Goal: Obtain resource: Download file/media

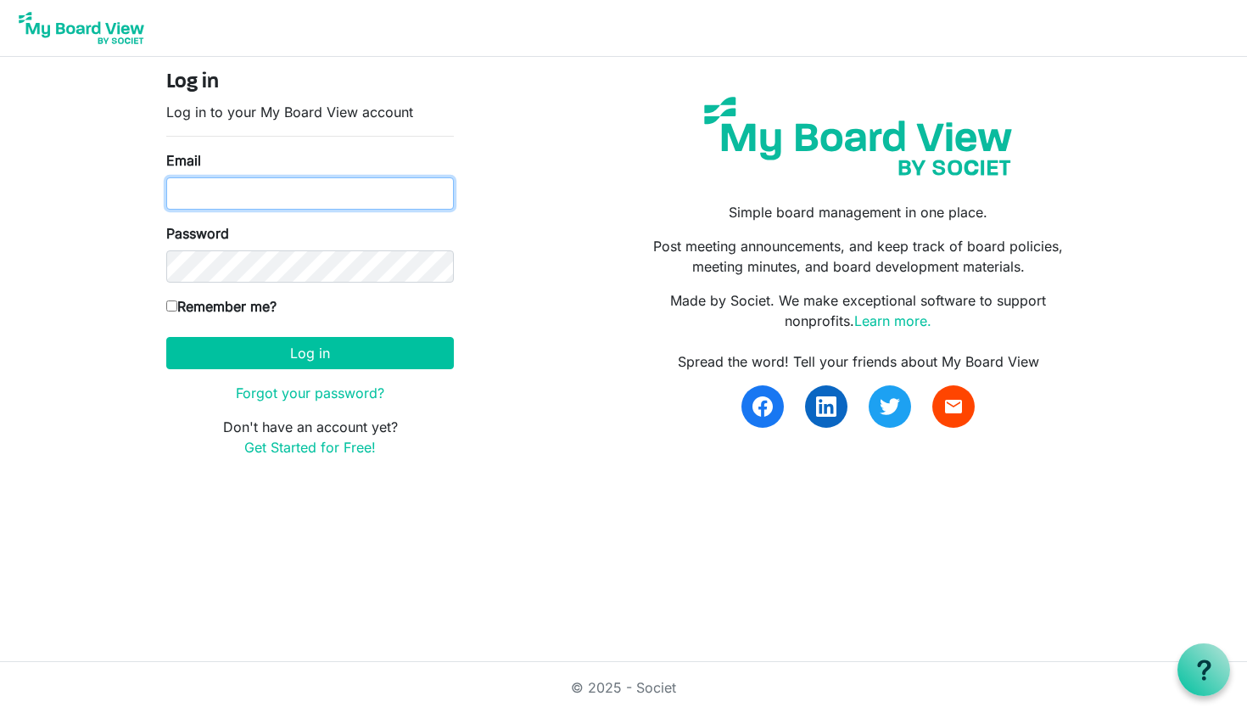
type input "[EMAIL_ADDRESS][DOMAIN_NAME]"
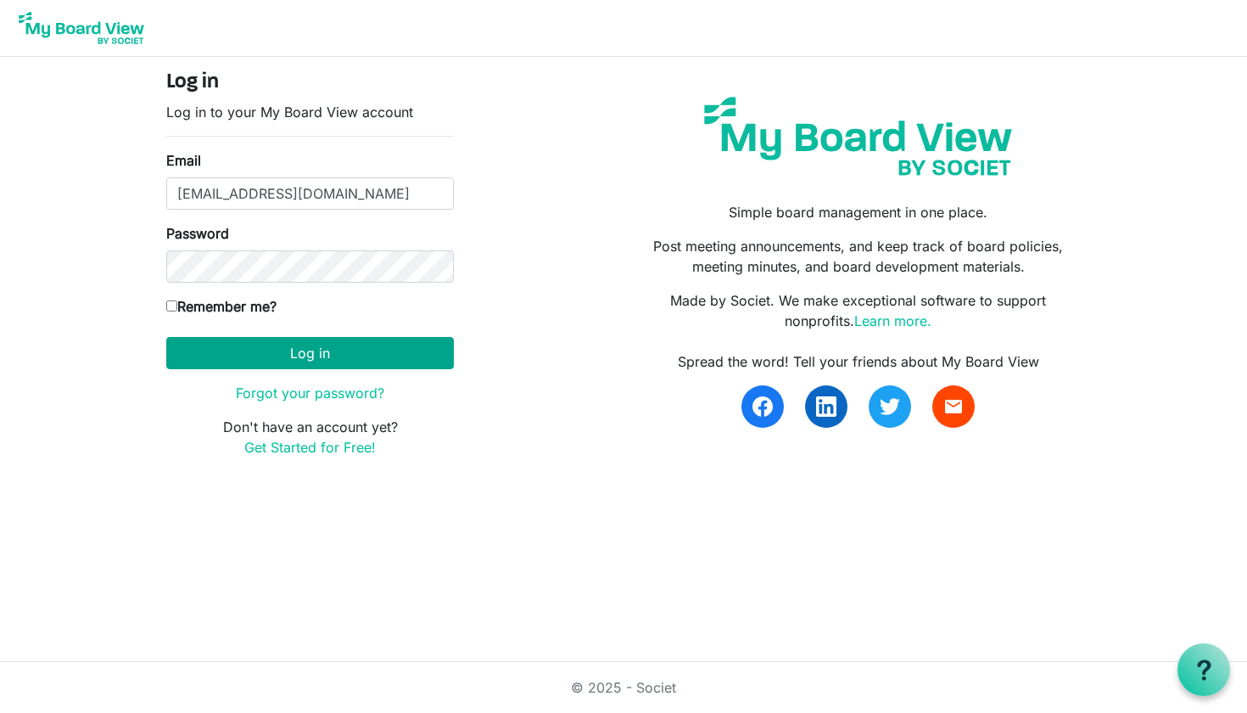
click at [305, 355] on button "Log in" at bounding box center [310, 353] width 288 height 32
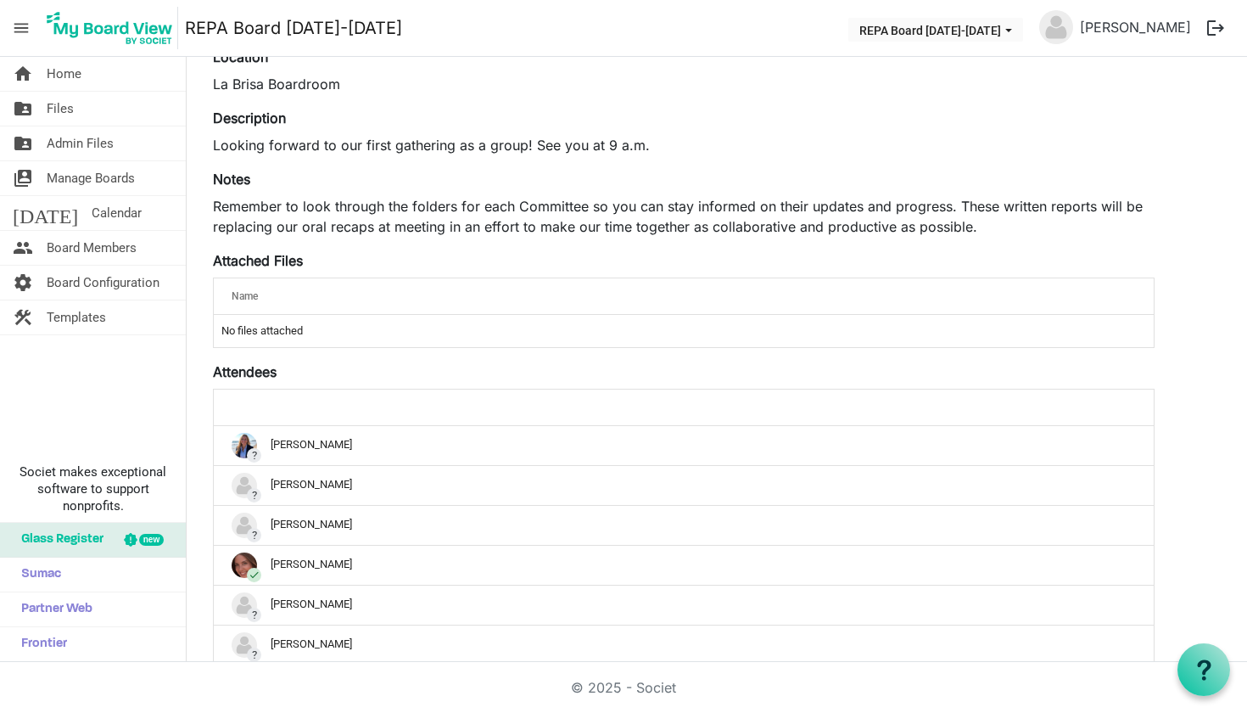
scroll to position [193, 0]
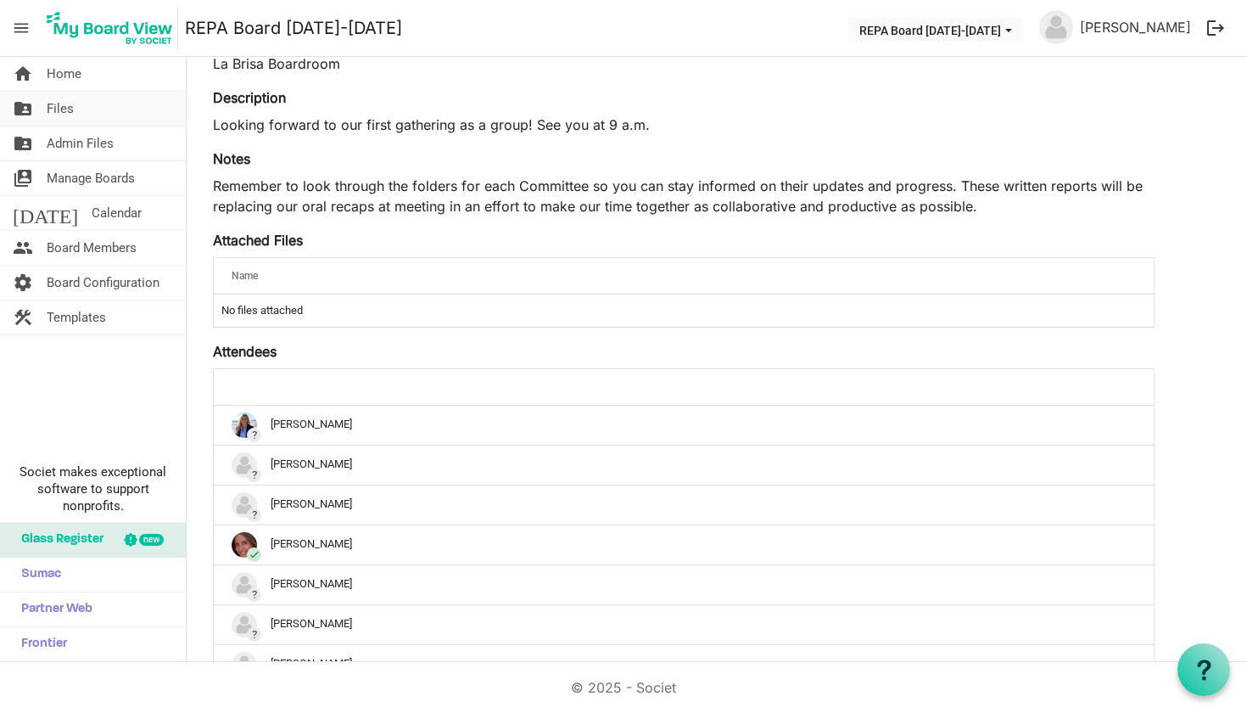
click at [135, 110] on link "folder_shared Files" at bounding box center [93, 109] width 186 height 34
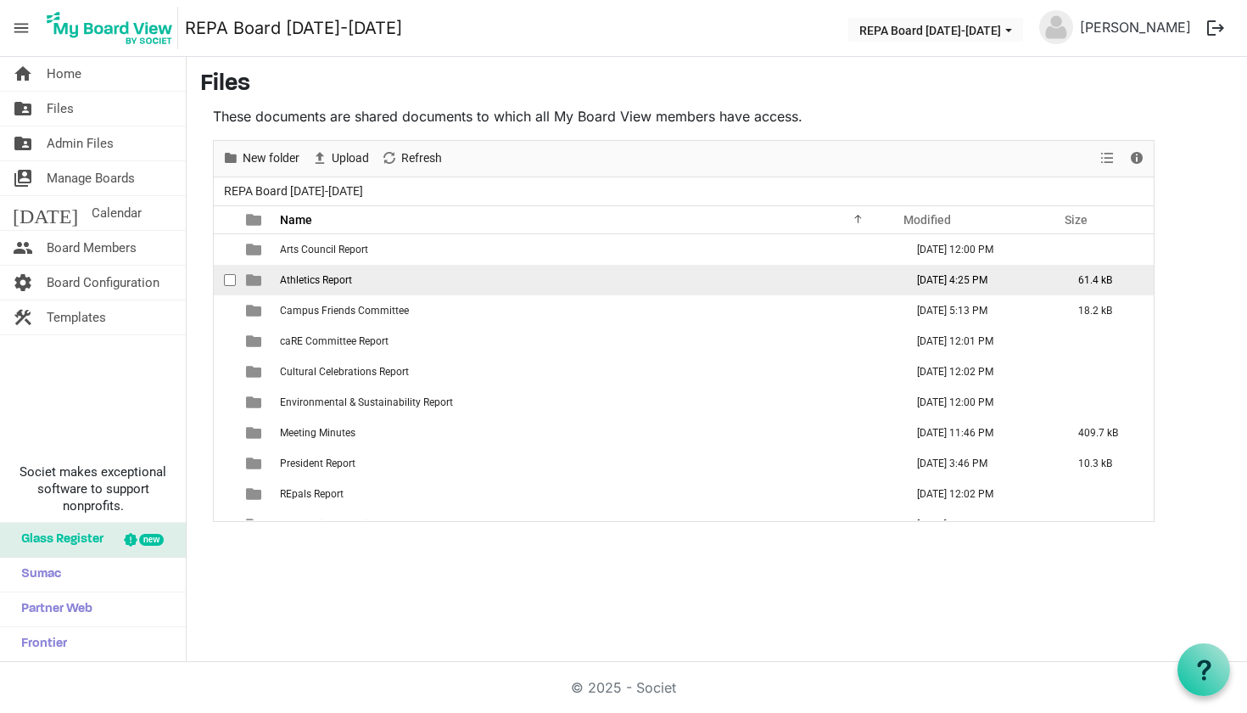
click at [289, 288] on td "Athletics Report" at bounding box center [587, 280] width 624 height 31
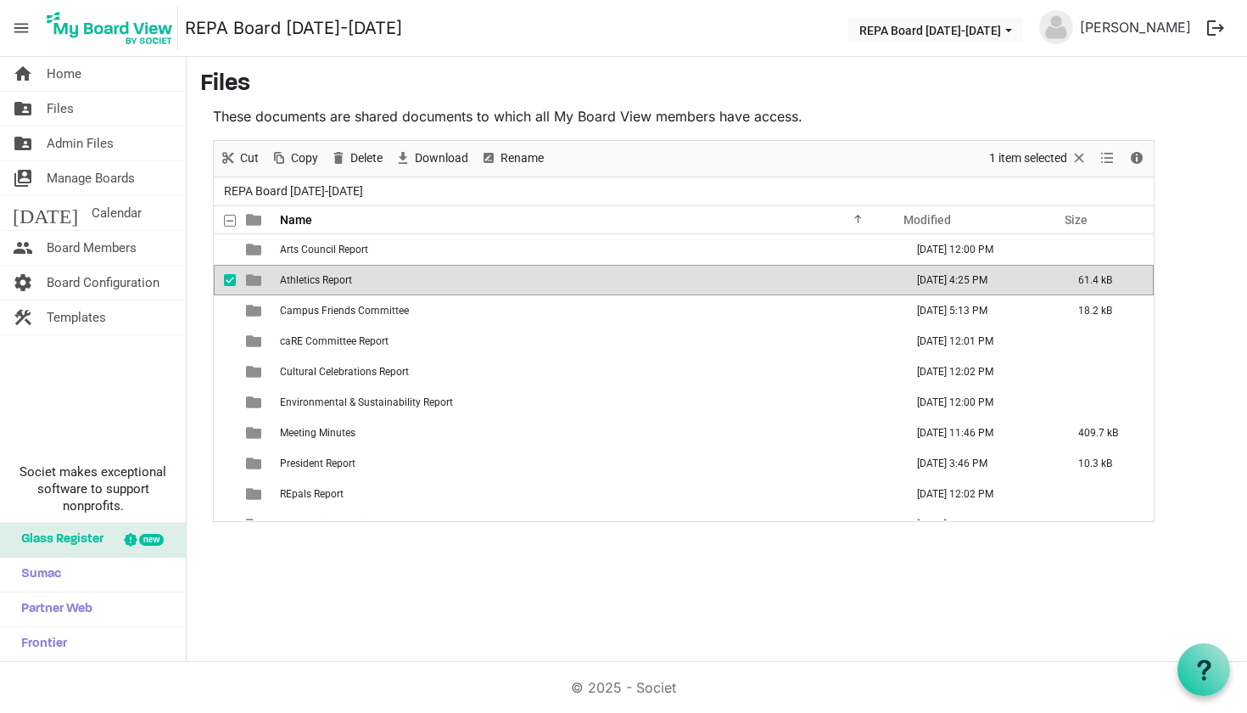
click at [303, 281] on span "Athletics Report" at bounding box center [316, 280] width 72 height 12
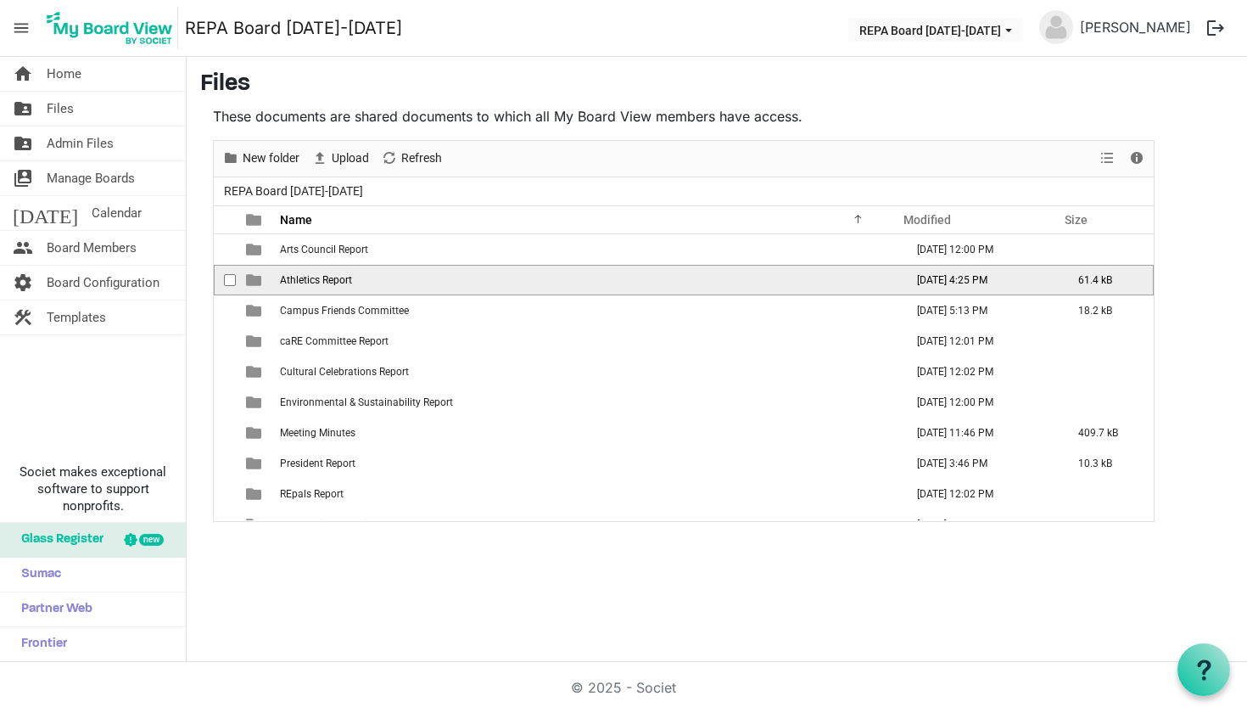
click at [303, 281] on span "Athletics Report" at bounding box center [316, 280] width 72 height 12
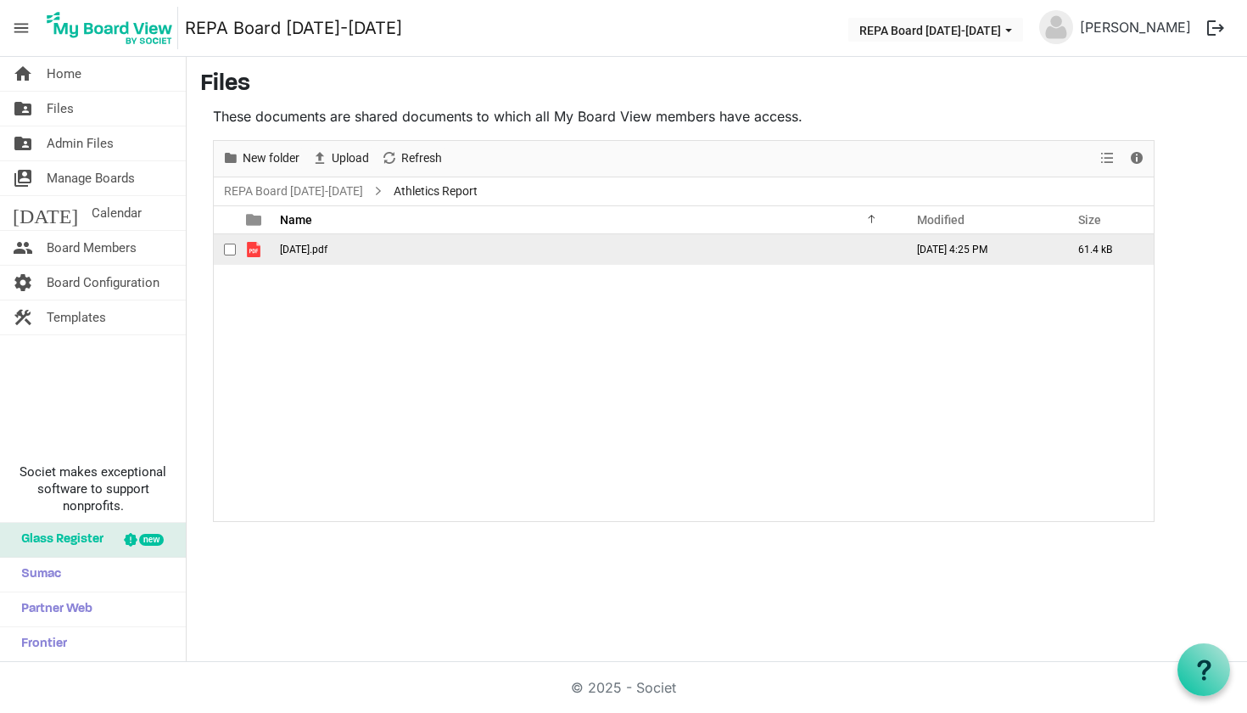
click at [314, 260] on td "August 20.pdf" at bounding box center [587, 249] width 624 height 31
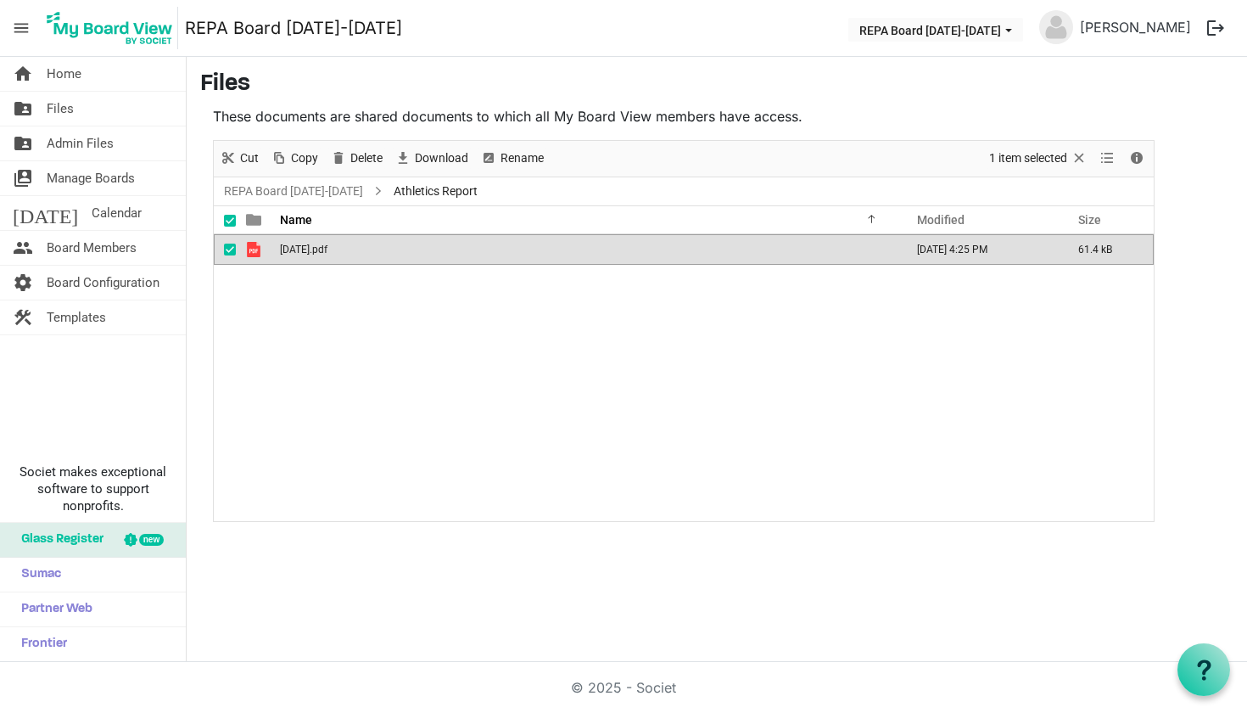
click at [314, 260] on td "August 20.pdf" at bounding box center [587, 249] width 624 height 31
click at [1078, 153] on span "Selection" at bounding box center [1079, 158] width 20 height 21
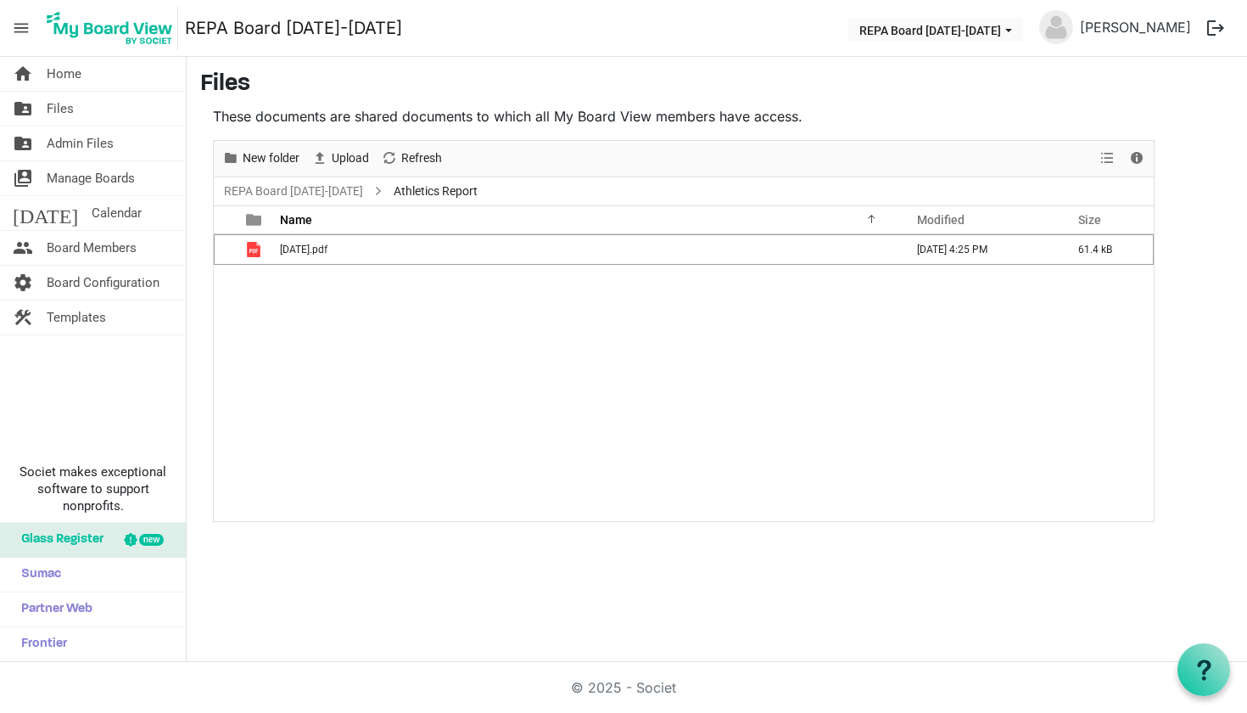
click at [427, 190] on span "Athletics Report" at bounding box center [435, 191] width 91 height 21
click at [92, 111] on link "folder_shared Files" at bounding box center [93, 109] width 186 height 34
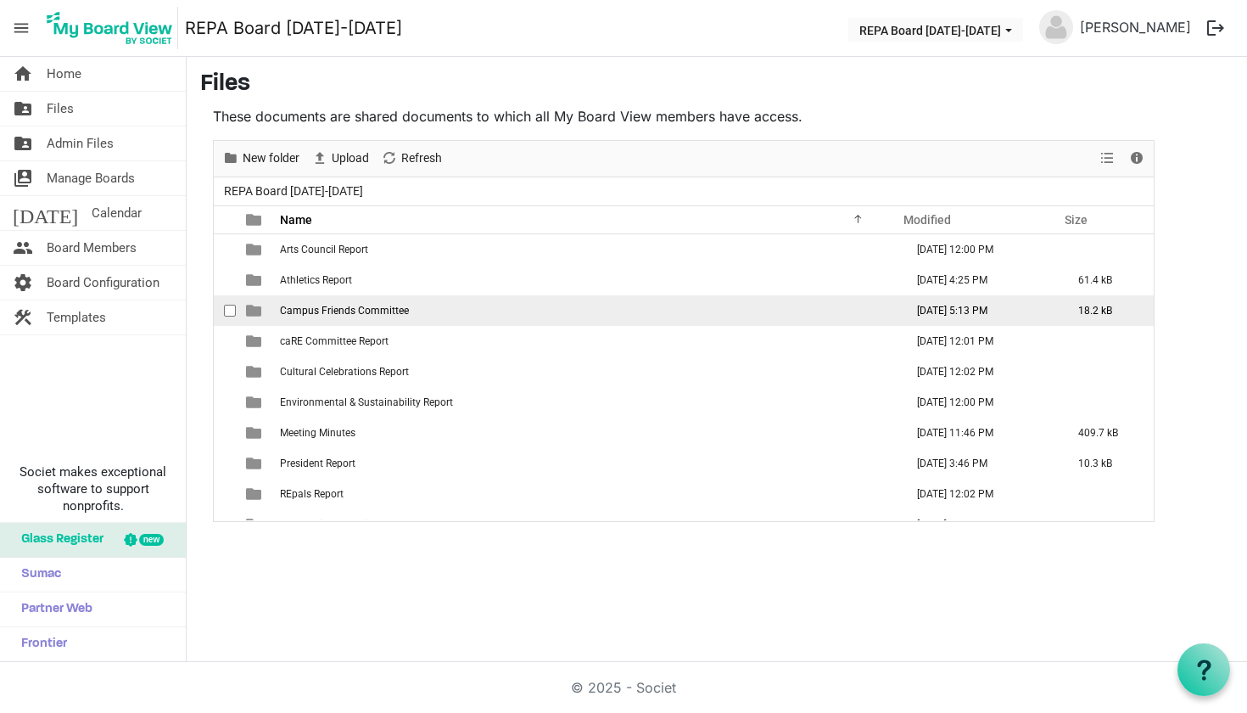
click at [289, 311] on span "Campus Friends Committee" at bounding box center [344, 311] width 129 height 12
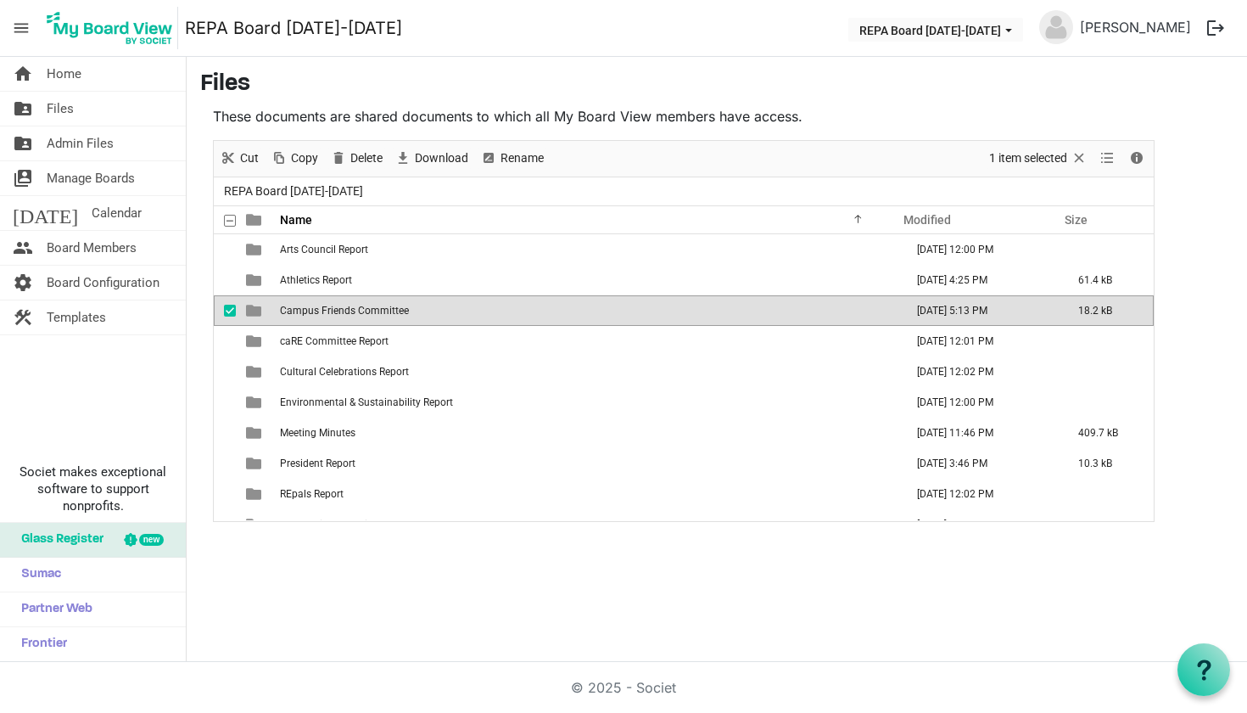
click at [289, 311] on span "Campus Friends Committee" at bounding box center [344, 311] width 129 height 12
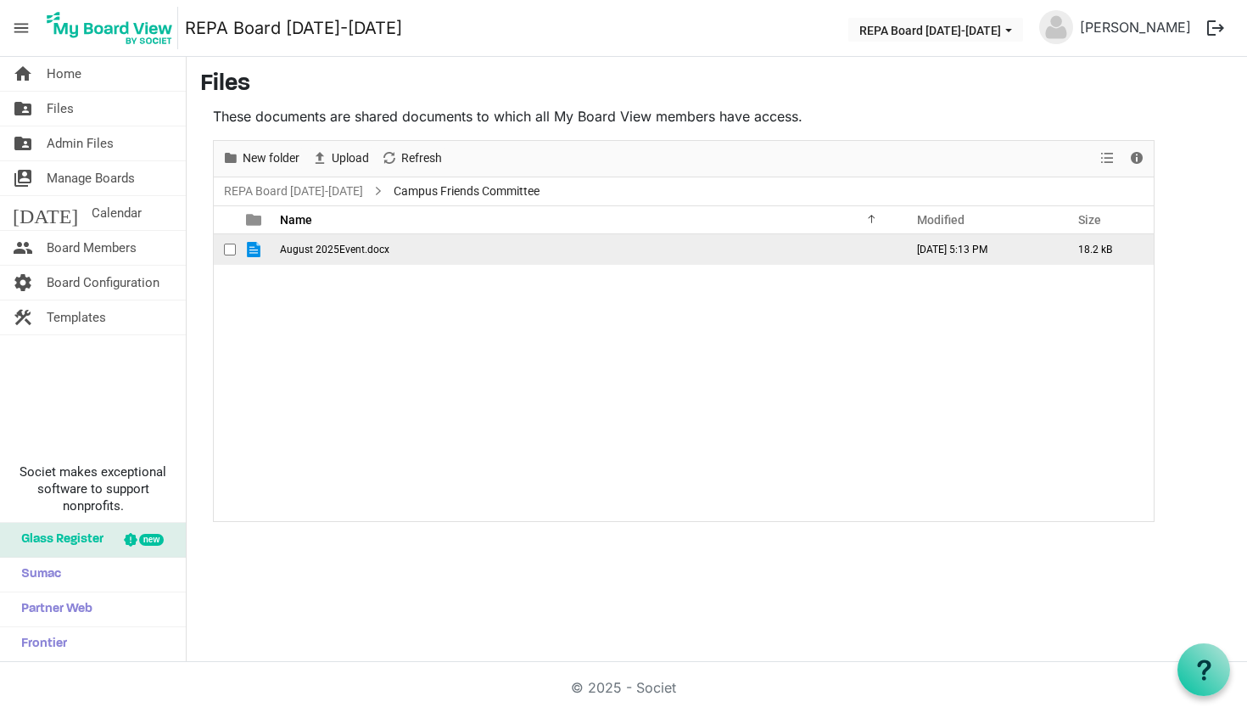
click at [344, 249] on span "August 2025Event.docx" at bounding box center [334, 249] width 109 height 12
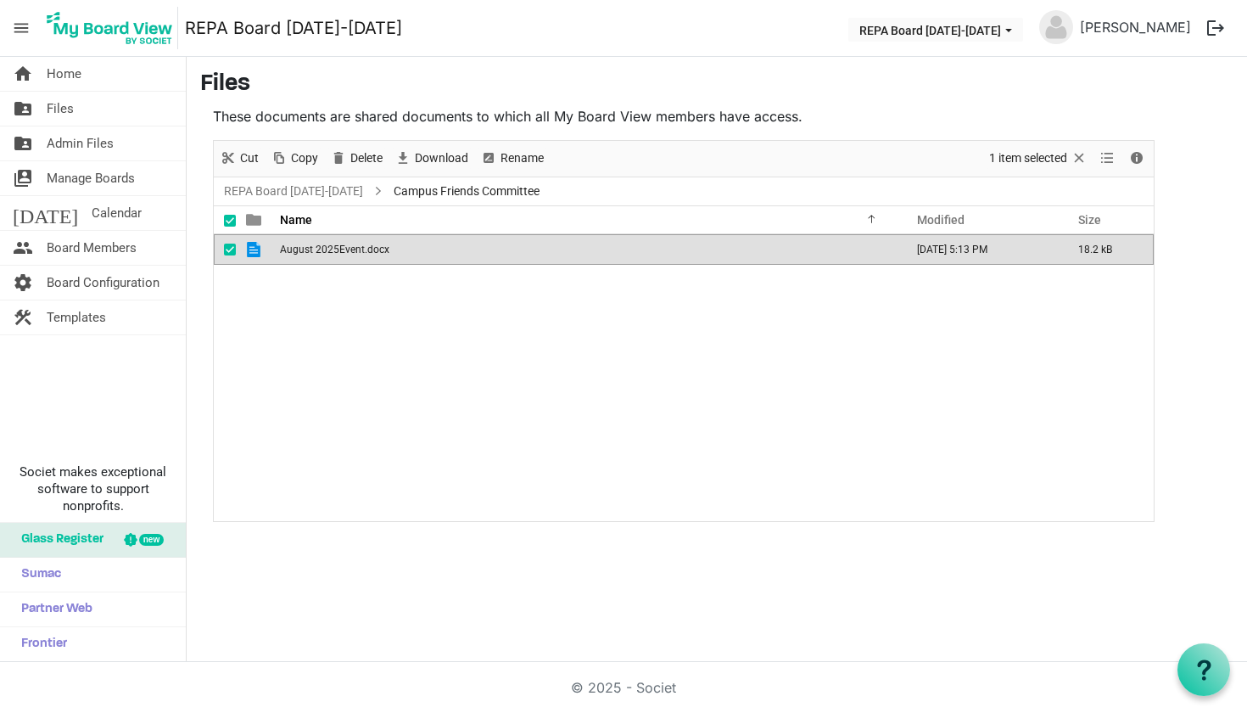
click at [344, 249] on span "August 2025Event.docx" at bounding box center [334, 249] width 109 height 12
click at [411, 249] on td "August 2025Event.docx" at bounding box center [587, 249] width 624 height 31
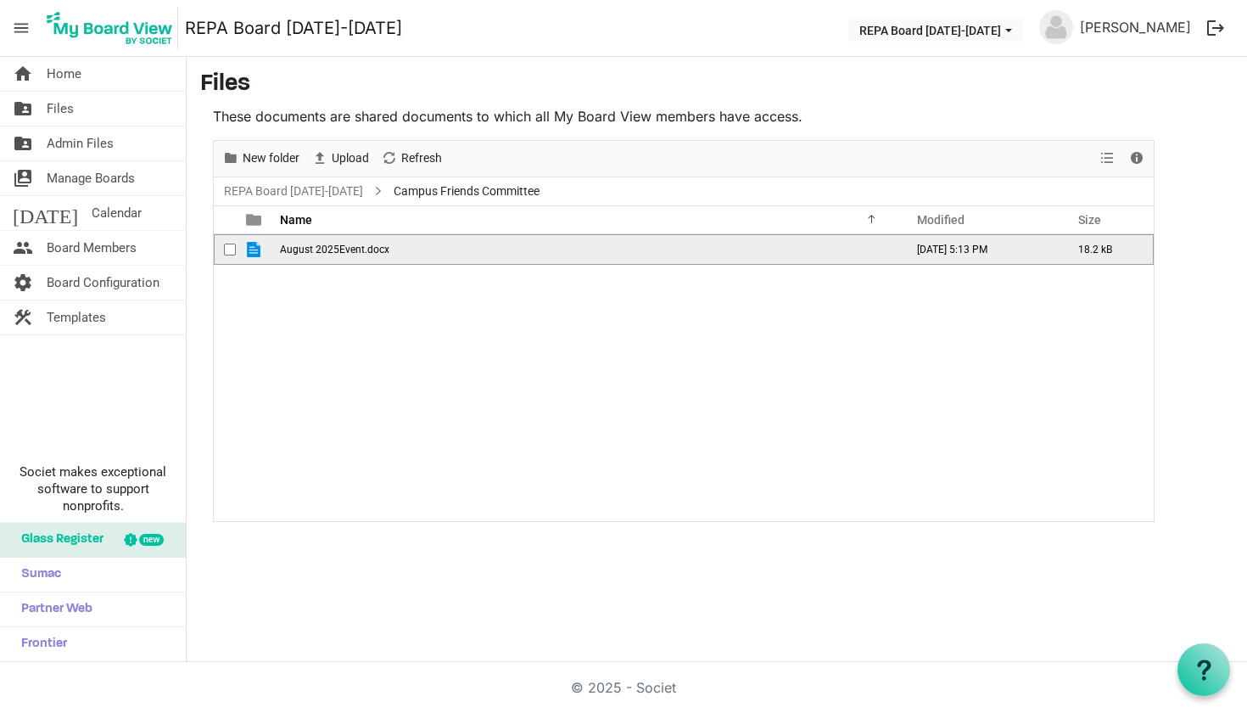
click at [411, 249] on td "August 2025Event.docx" at bounding box center [587, 249] width 624 height 31
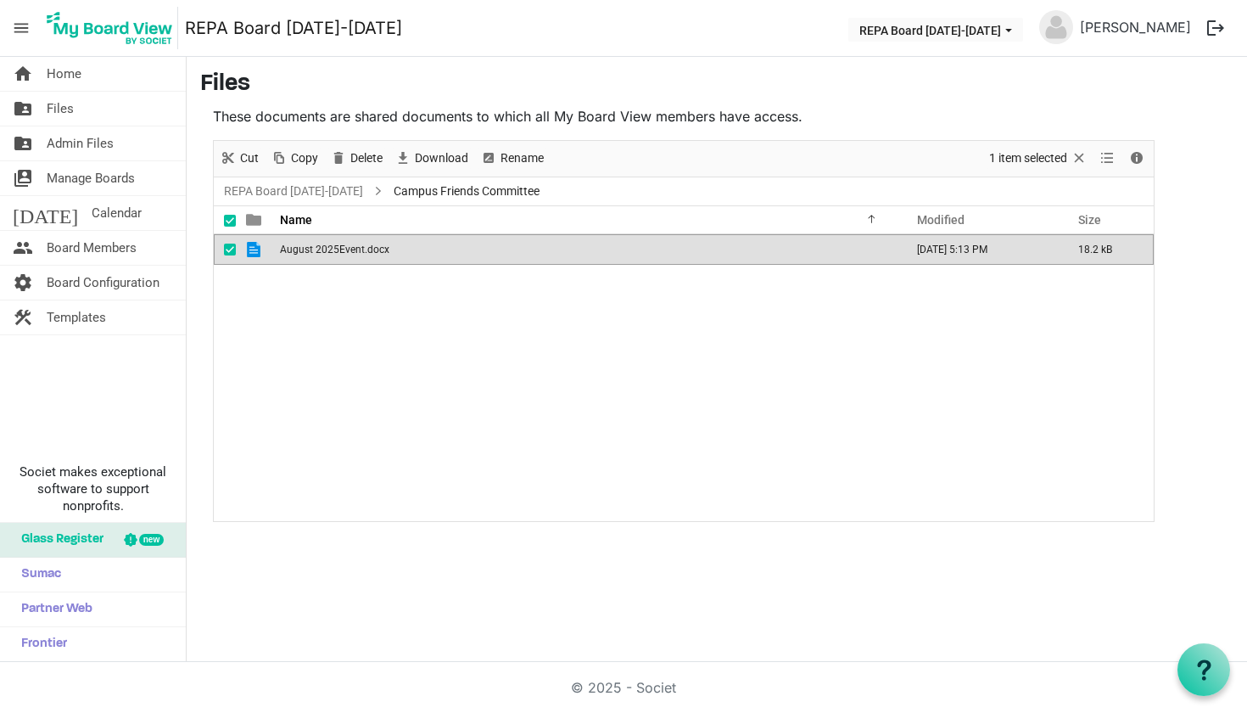
click at [322, 250] on span "August 2025Event.docx" at bounding box center [334, 249] width 109 height 12
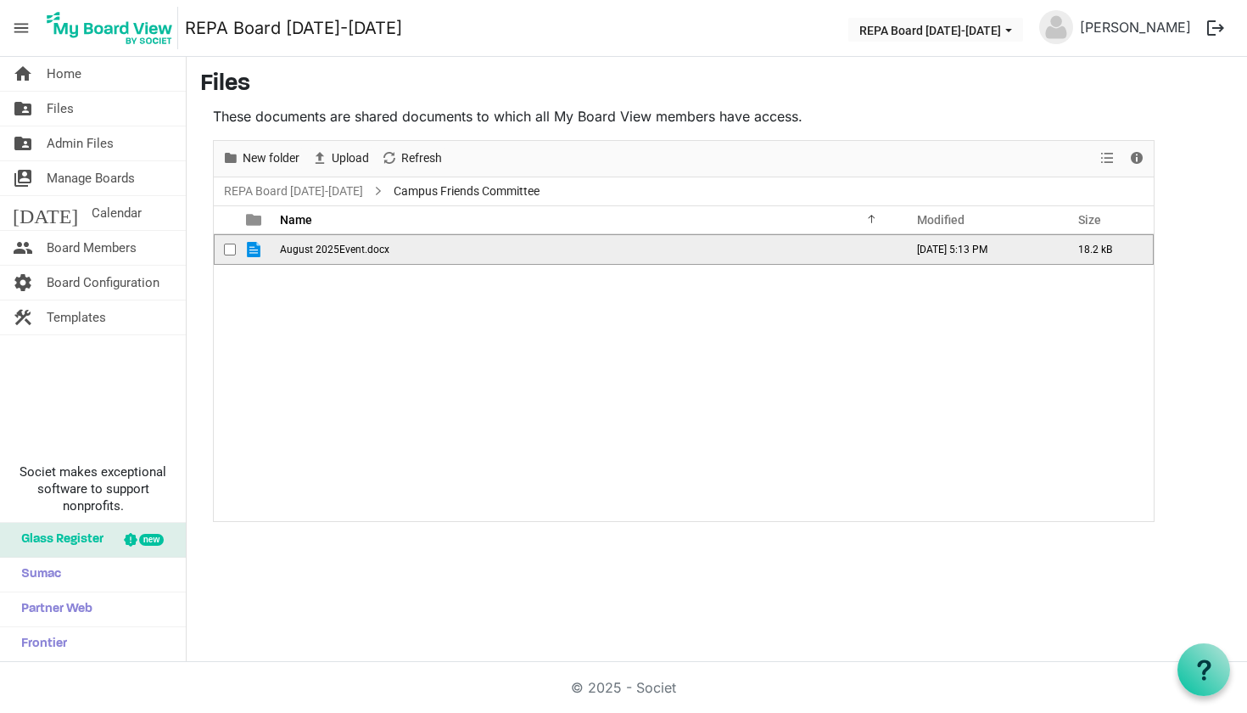
click at [322, 250] on span "August 2025Event.docx" at bounding box center [334, 249] width 109 height 12
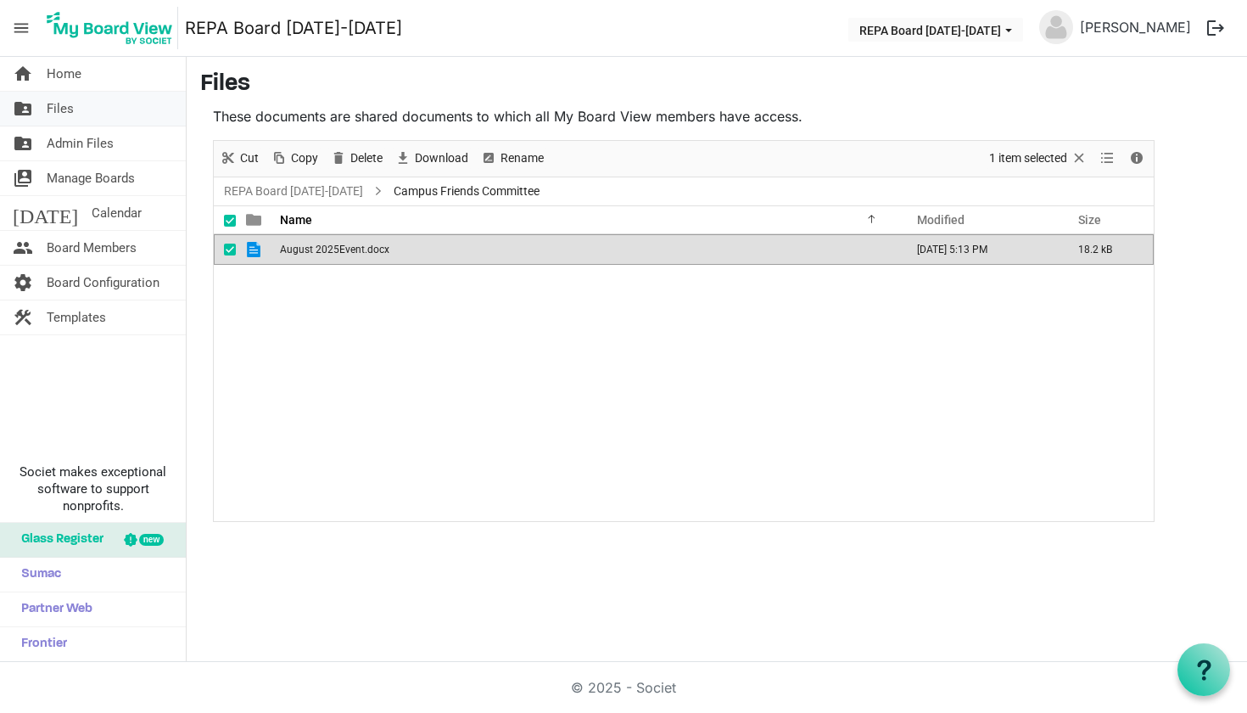
click at [123, 107] on link "folder_shared Files" at bounding box center [93, 109] width 186 height 34
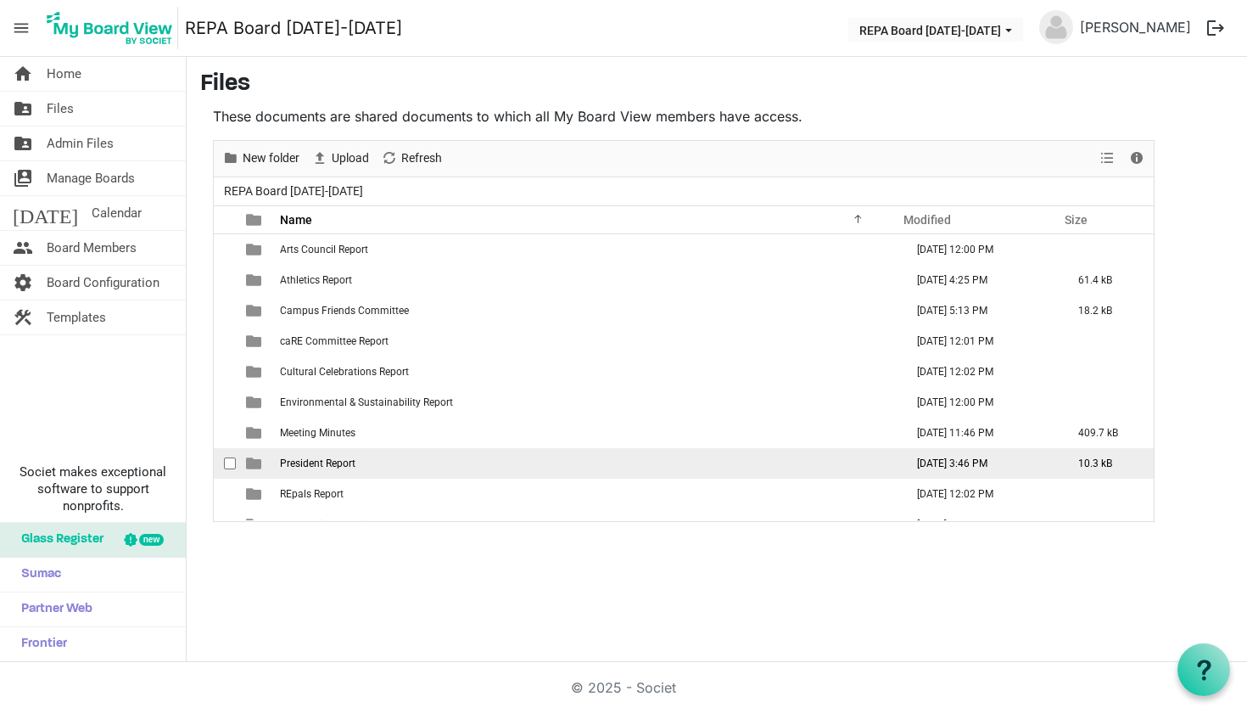
click at [355, 468] on span "President Report" at bounding box center [318, 463] width 76 height 12
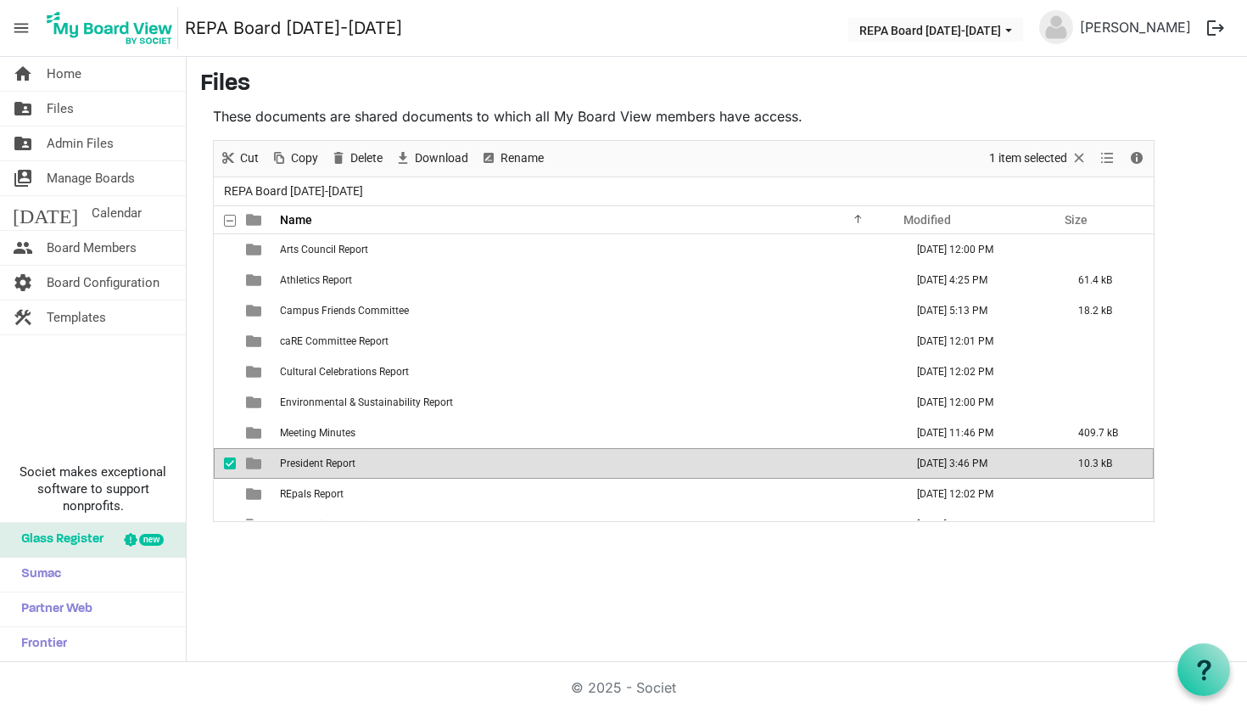
click at [355, 468] on span "President Report" at bounding box center [318, 463] width 76 height 12
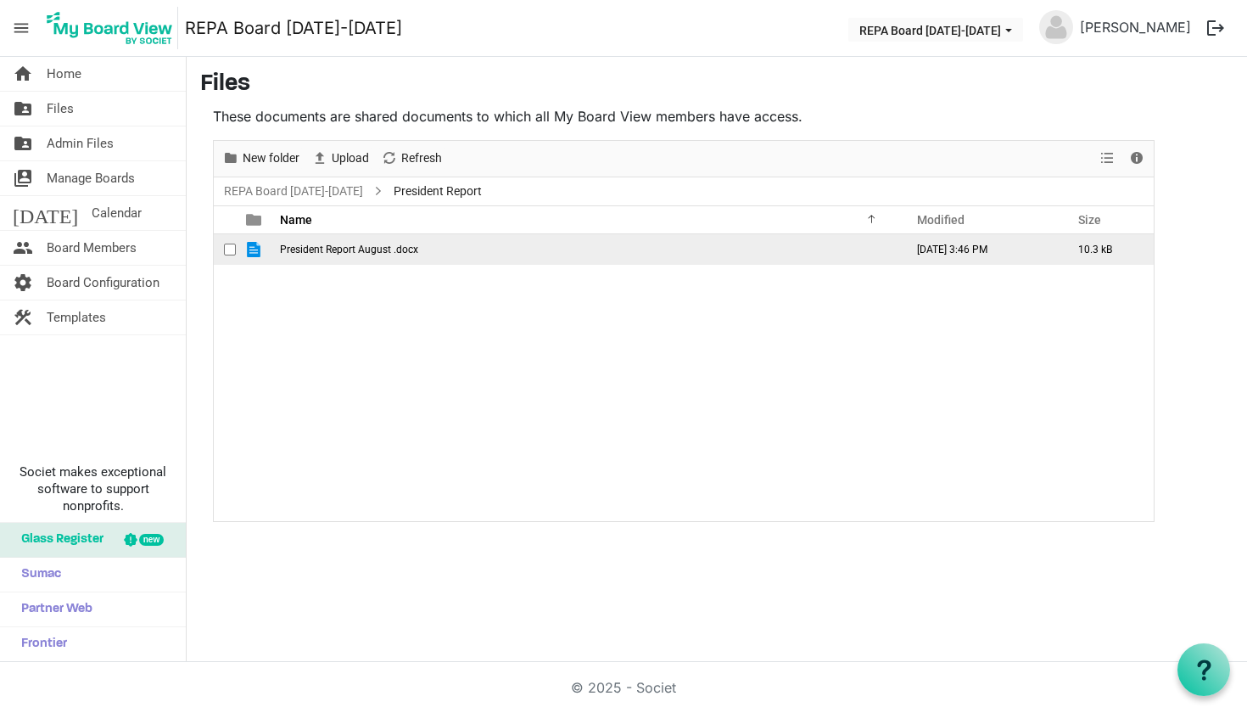
click at [406, 249] on span "President Report August .docx" at bounding box center [349, 249] width 138 height 12
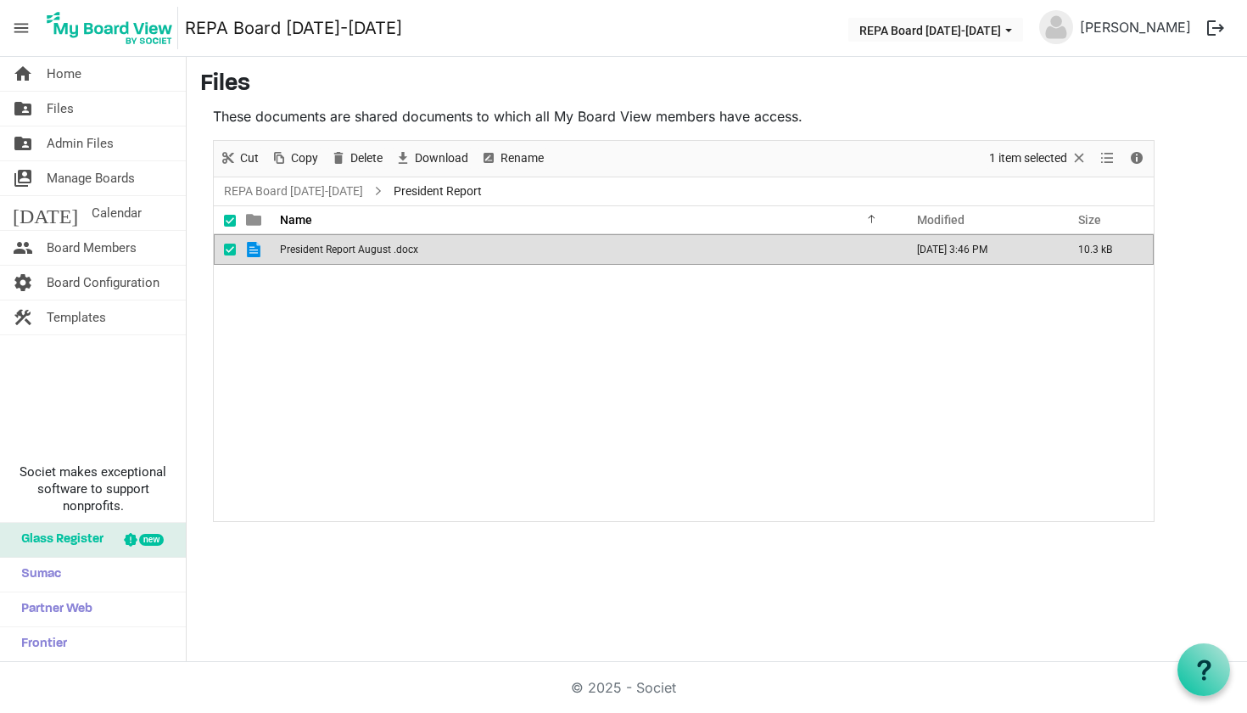
click at [406, 249] on span "President Report August .docx" at bounding box center [349, 249] width 138 height 12
click at [122, 119] on link "folder_shared Files" at bounding box center [93, 109] width 186 height 34
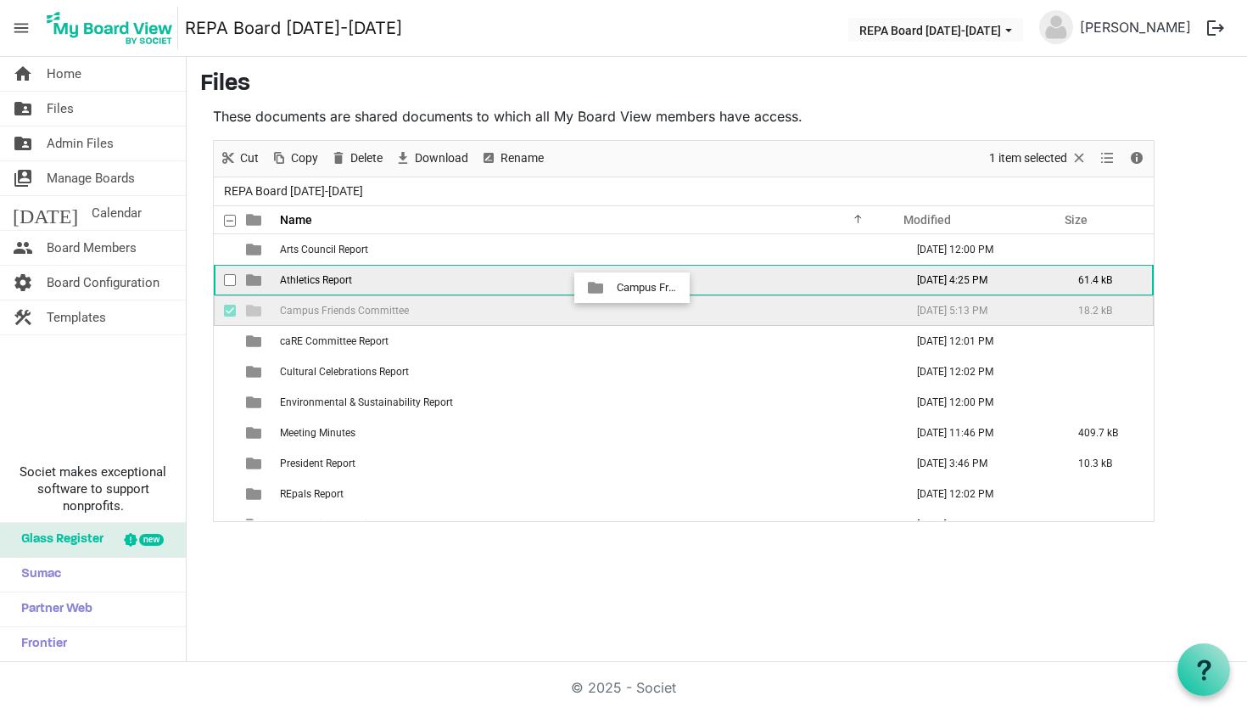
drag, startPoint x: 612, startPoint y: 321, endPoint x: 612, endPoint y: 287, distance: 33.9
click at [612, 287] on tbody "Arts Council Report August 15, 2025 12:00 PM Athletics Report August 20, 2025 4…" at bounding box center [684, 448] width 940 height 428
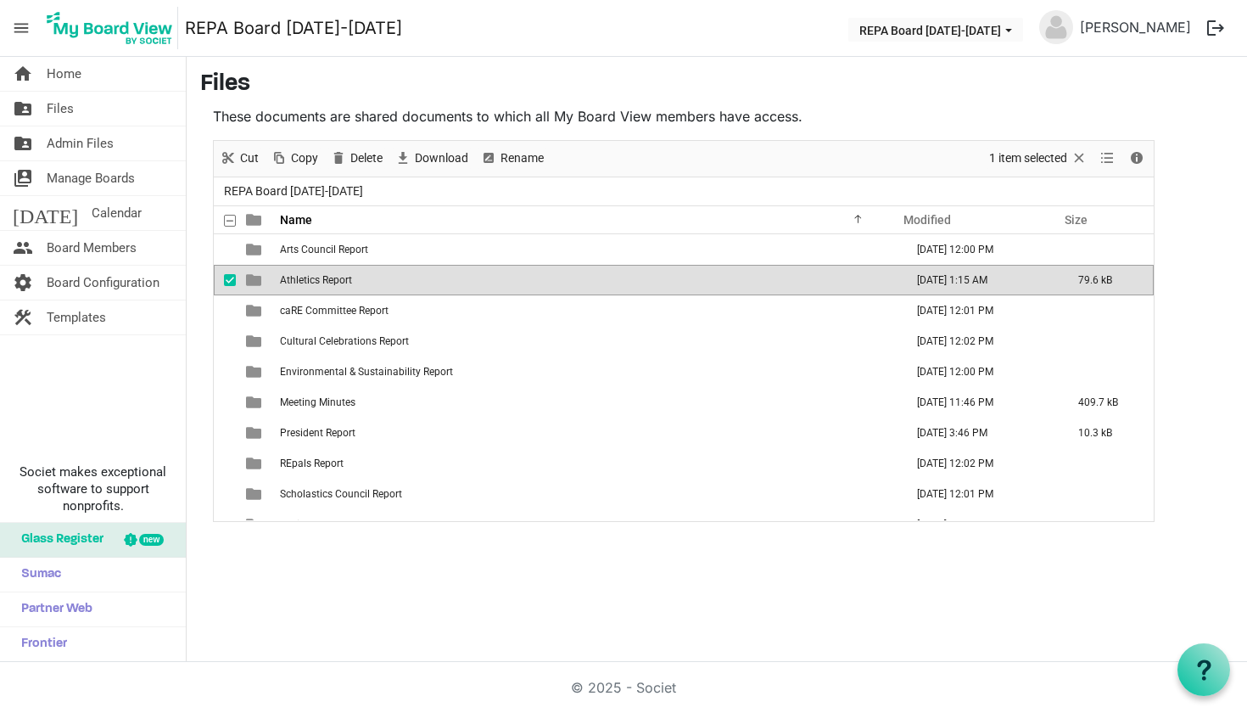
click at [592, 279] on td "Athletics Report" at bounding box center [587, 280] width 624 height 31
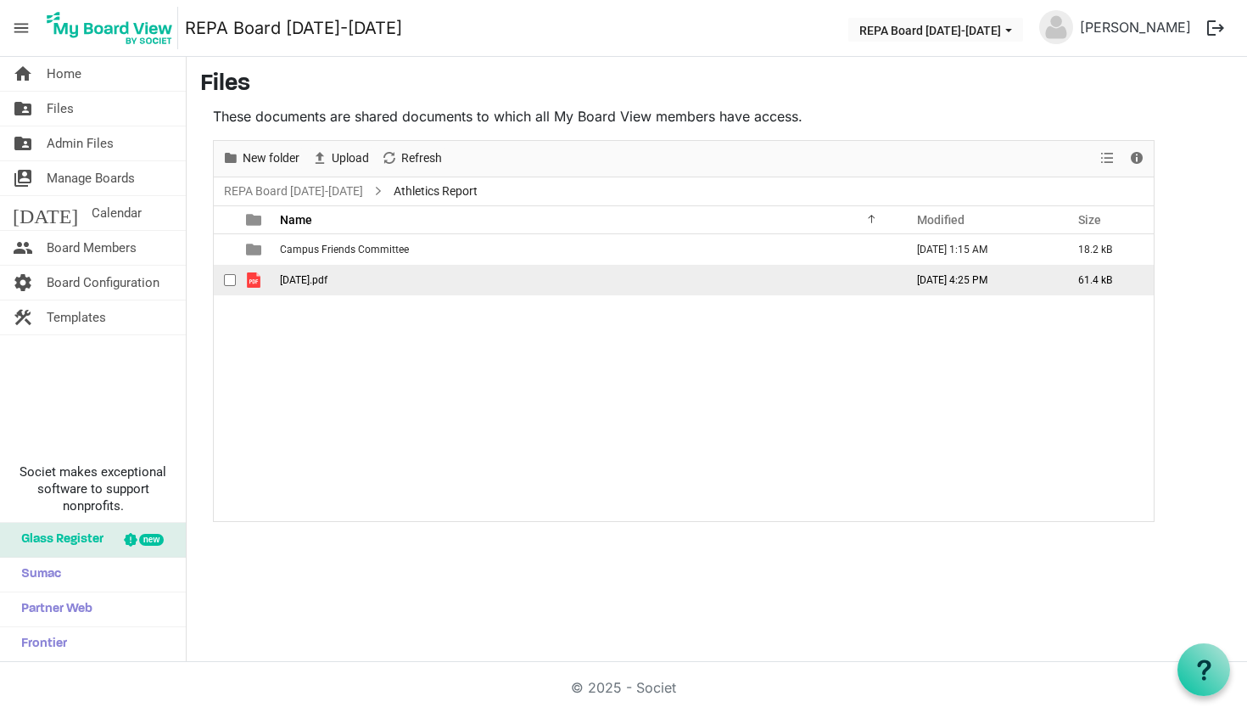
click at [644, 288] on td "August 20.pdf" at bounding box center [587, 280] width 624 height 31
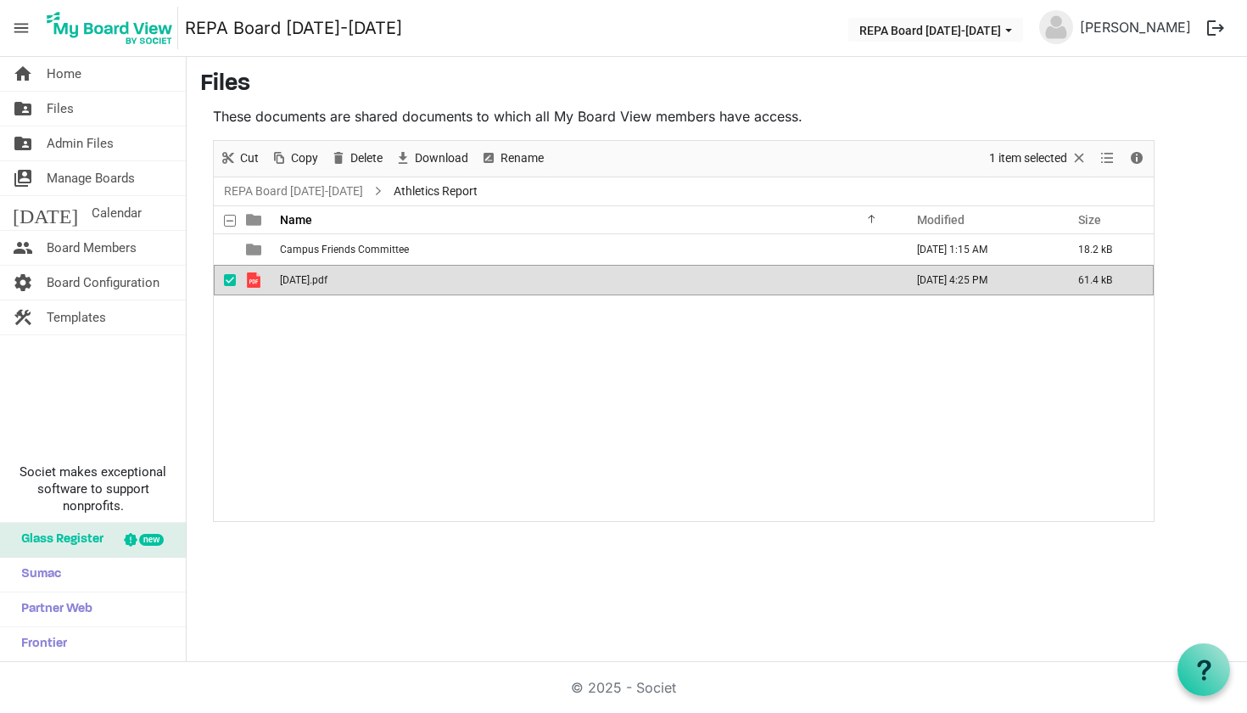
click at [644, 288] on td "August 20.pdf" at bounding box center [587, 280] width 624 height 31
click at [133, 114] on link "folder_shared Files" at bounding box center [93, 109] width 186 height 34
click at [101, 113] on link "folder_shared Files" at bounding box center [93, 109] width 186 height 34
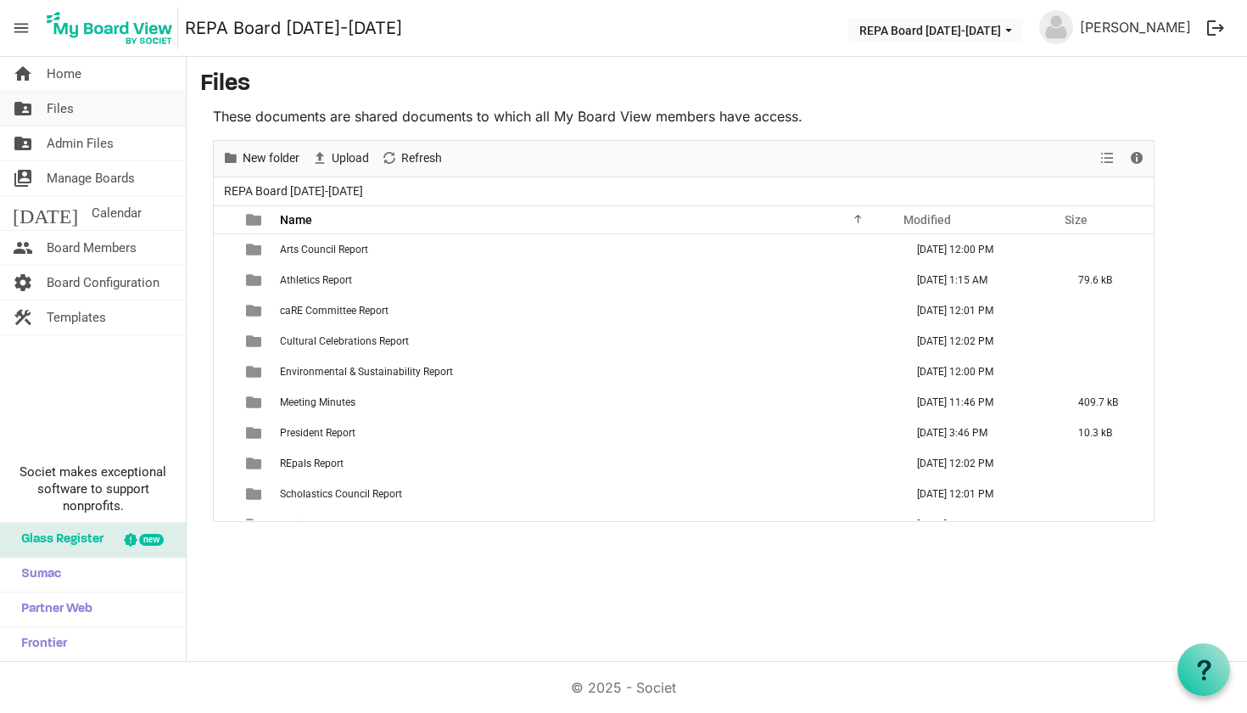
click at [84, 107] on link "folder_shared Files" at bounding box center [93, 109] width 186 height 34
click at [972, 36] on button "REPA Board [DATE]-[DATE]" at bounding box center [935, 30] width 175 height 24
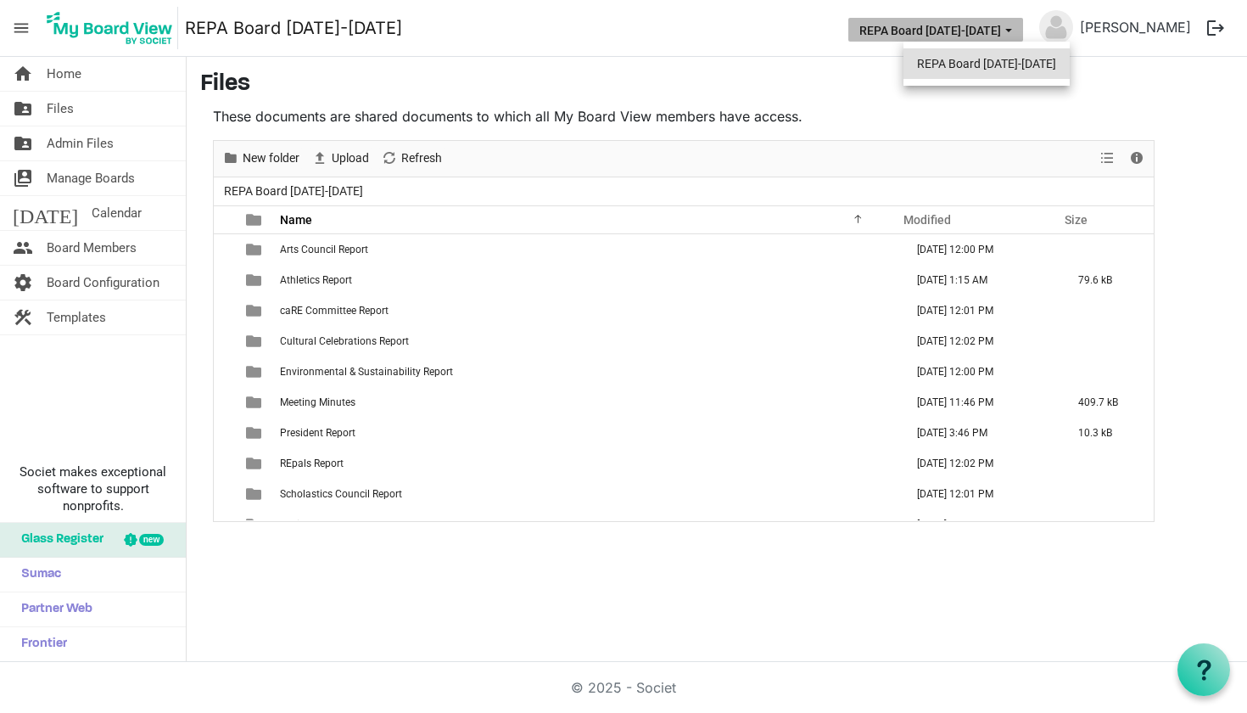
click at [971, 65] on li "REPA Board [DATE]-[DATE]" at bounding box center [987, 63] width 166 height 31
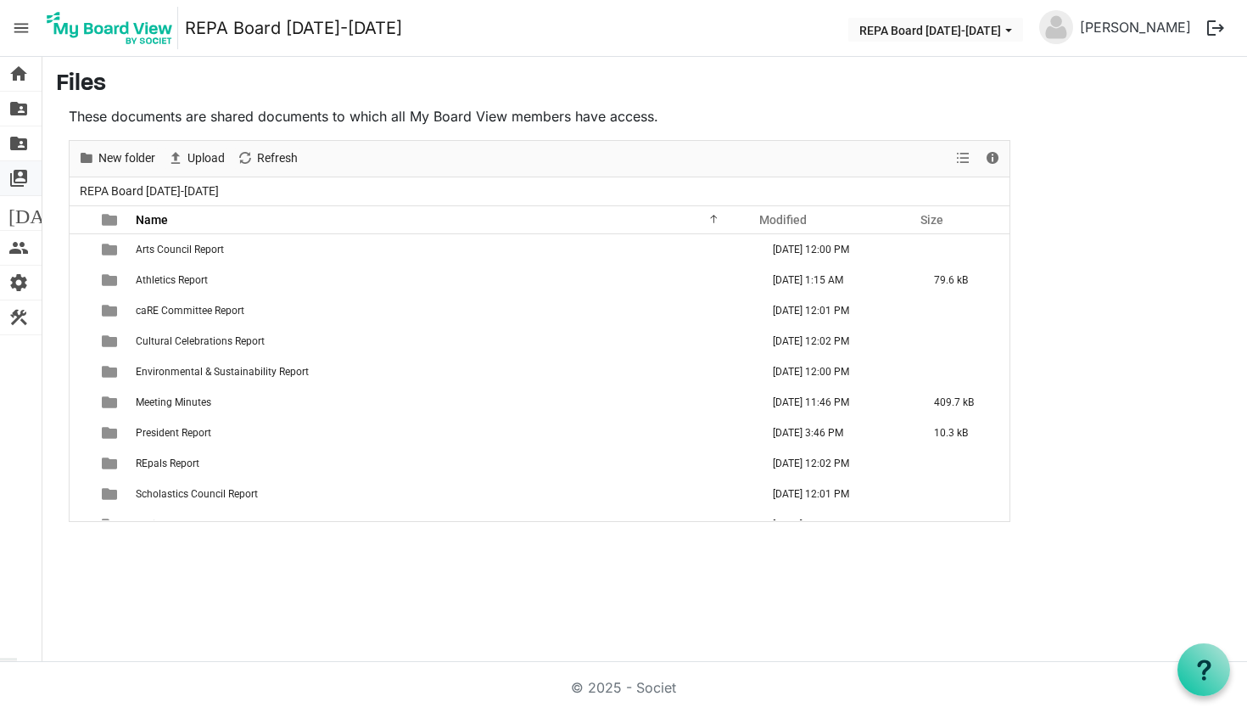
click at [16, 170] on span "switch_account" at bounding box center [18, 178] width 20 height 34
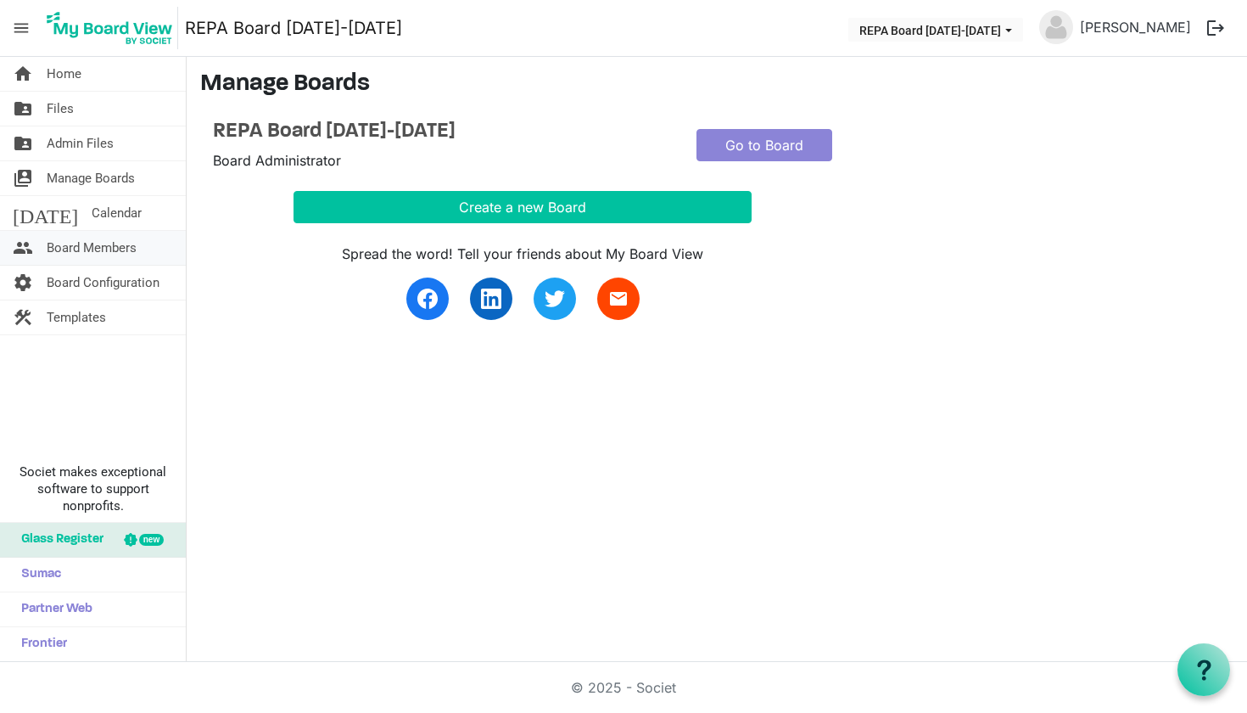
click at [110, 245] on span "Board Members" at bounding box center [92, 248] width 90 height 34
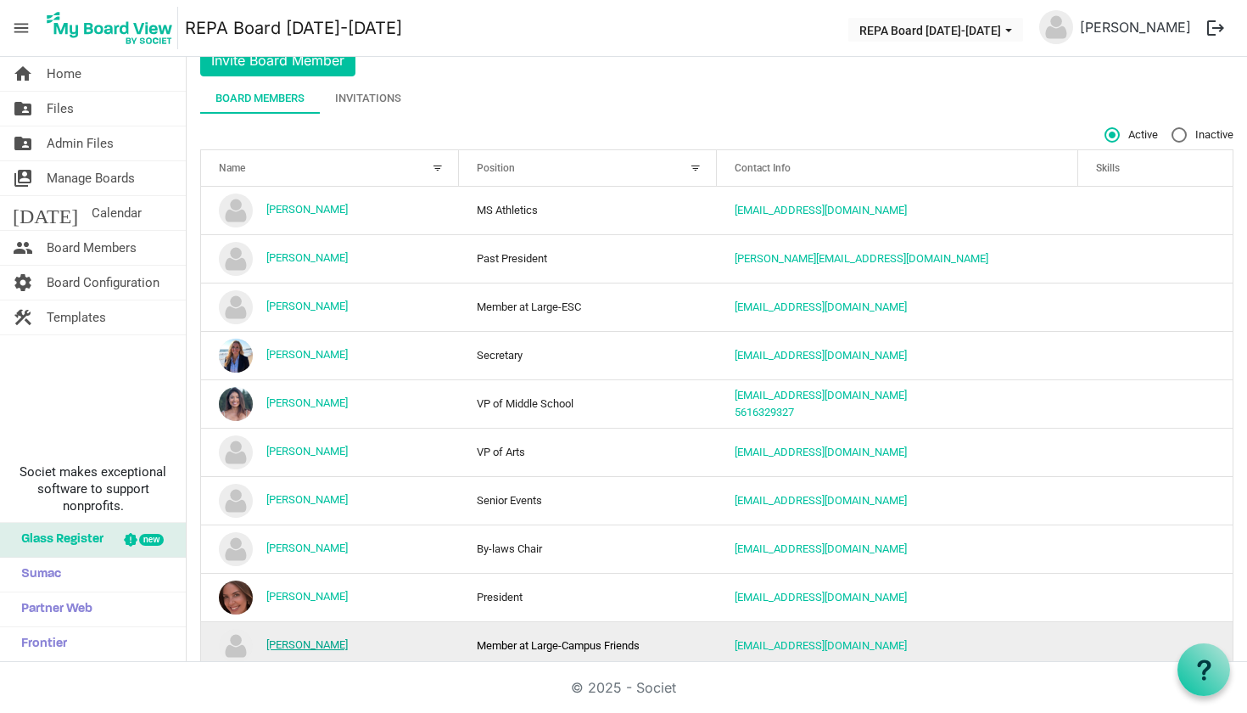
scroll to position [63, 0]
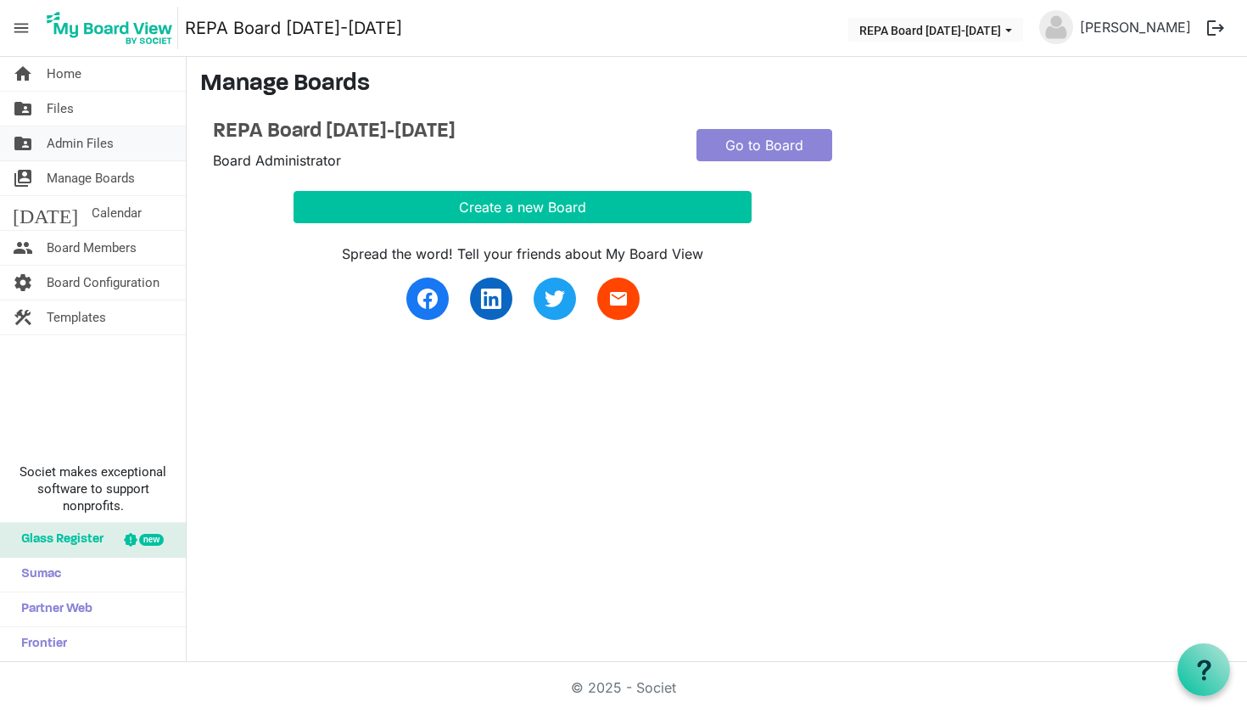
click at [76, 143] on span "Admin Files" at bounding box center [80, 143] width 67 height 34
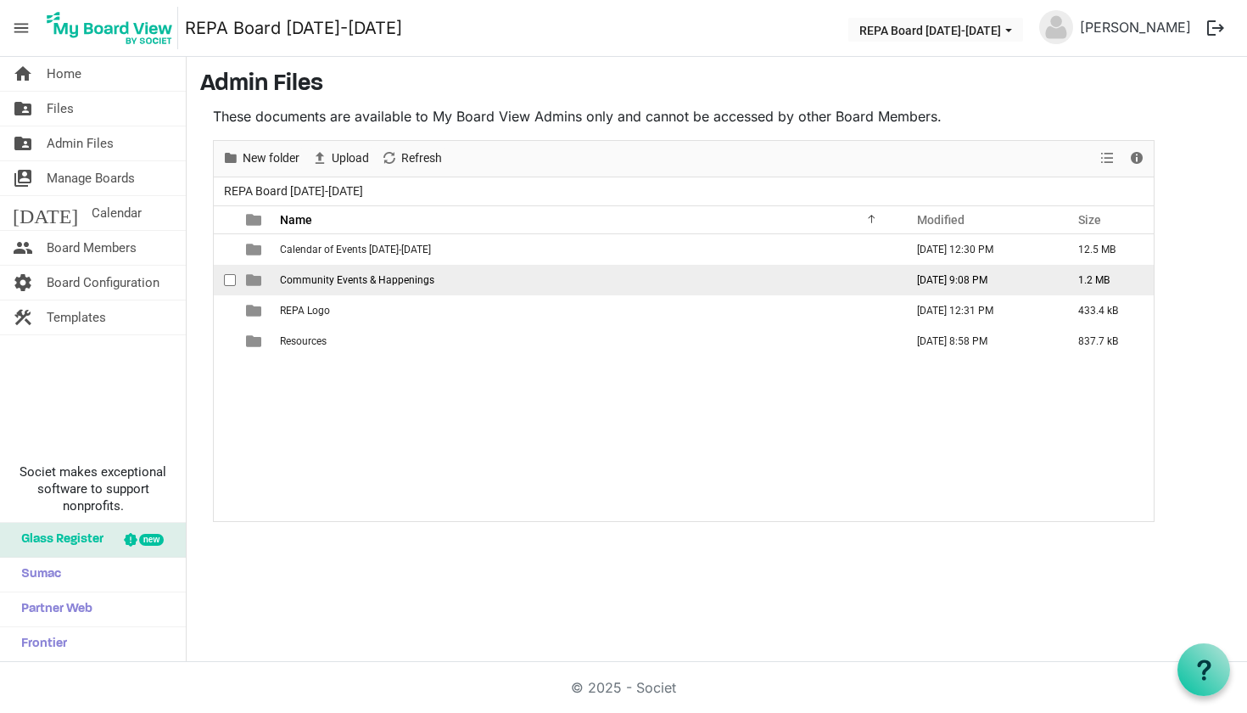
click at [288, 280] on span "Community Events & Happenings" at bounding box center [357, 280] width 154 height 12
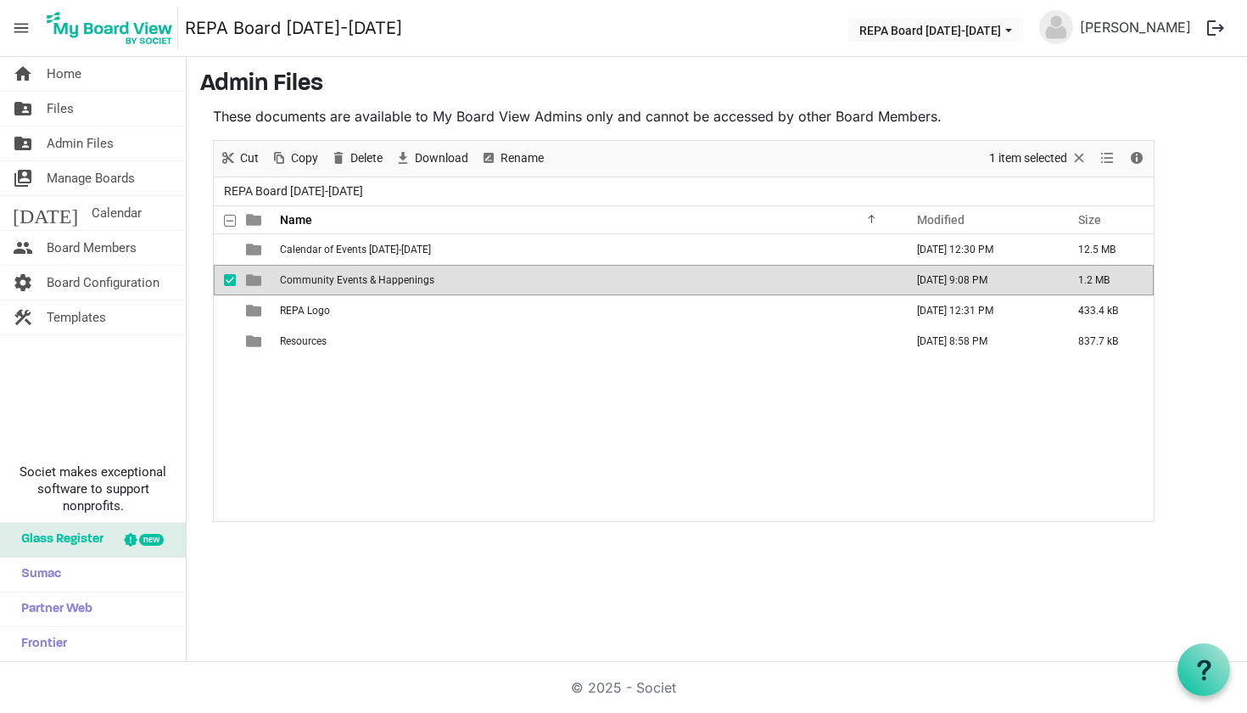
click at [288, 280] on span "Community Events & Happenings" at bounding box center [357, 280] width 154 height 12
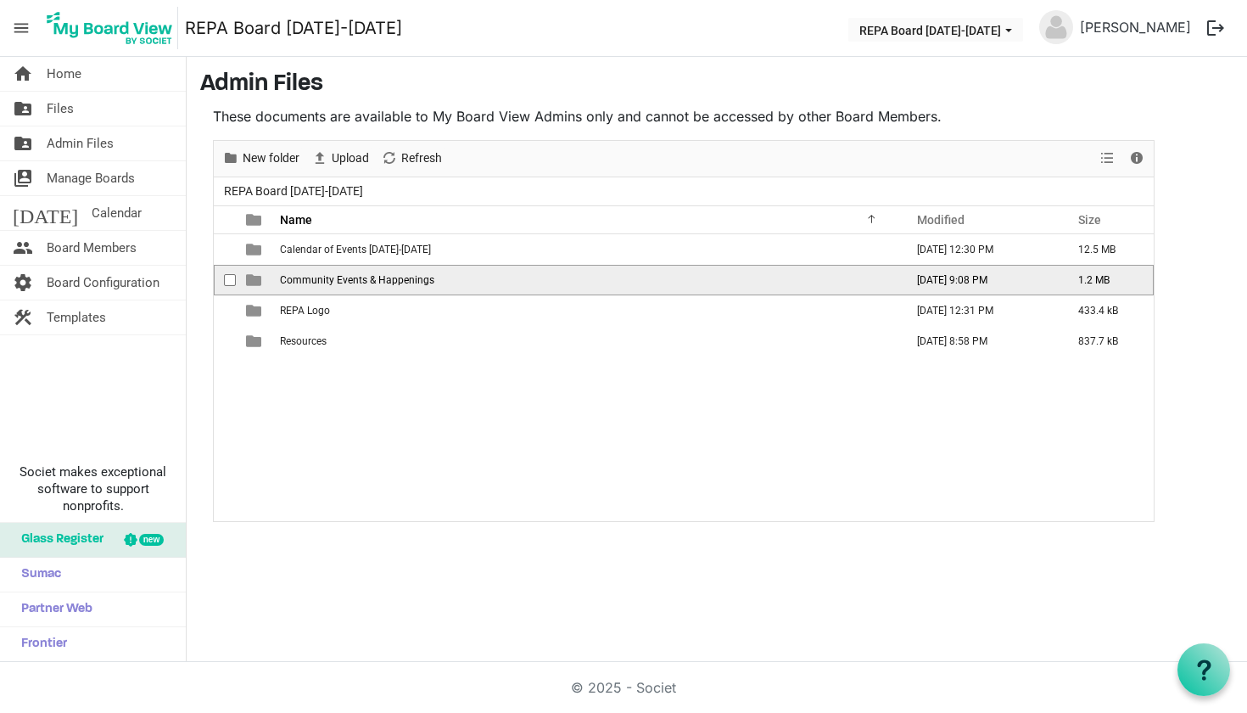
click at [288, 280] on span "Community Events & Happenings" at bounding box center [357, 280] width 154 height 12
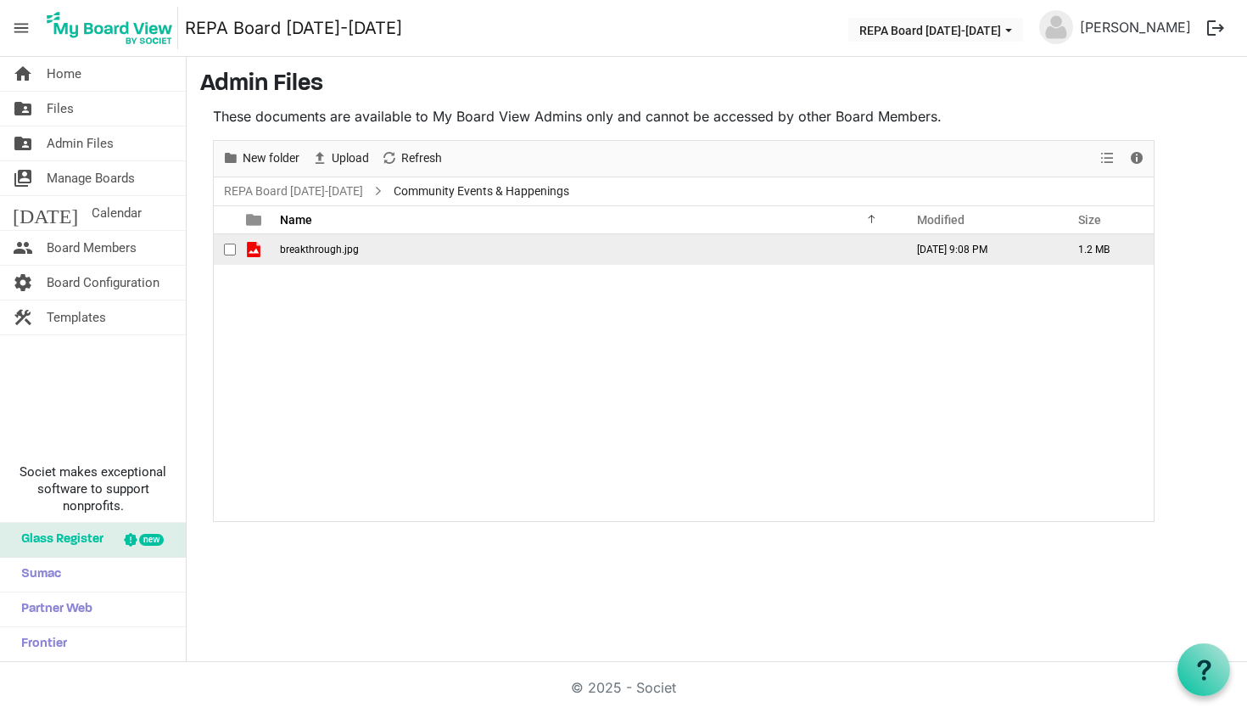
click at [299, 254] on span "breakthrough.jpg" at bounding box center [319, 249] width 79 height 12
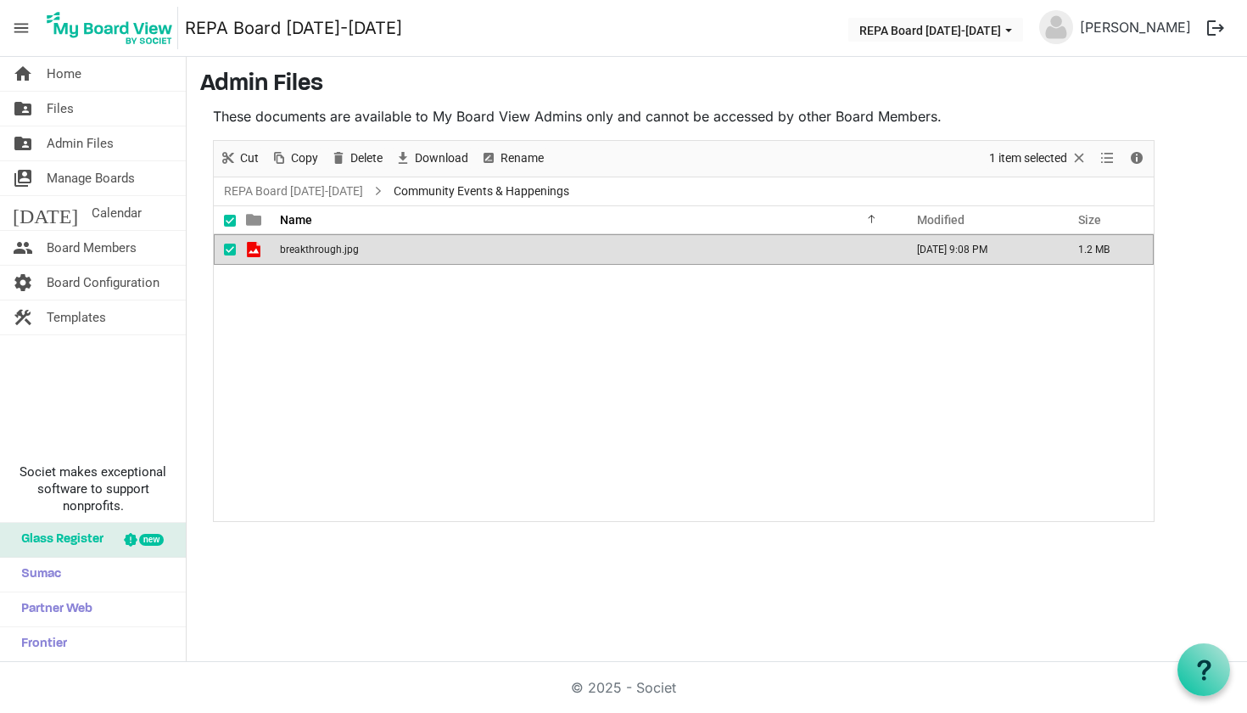
click at [299, 254] on span "breakthrough.jpg" at bounding box center [319, 249] width 79 height 12
